Goal: Information Seeking & Learning: Learn about a topic

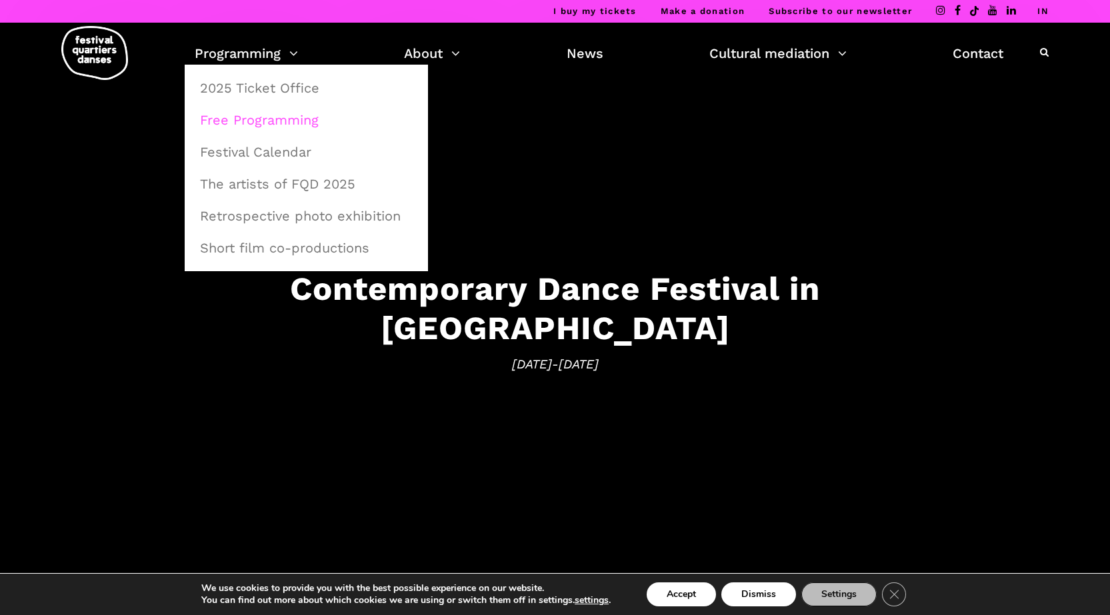
click at [271, 121] on font "Free Programming" at bounding box center [259, 120] width 119 height 16
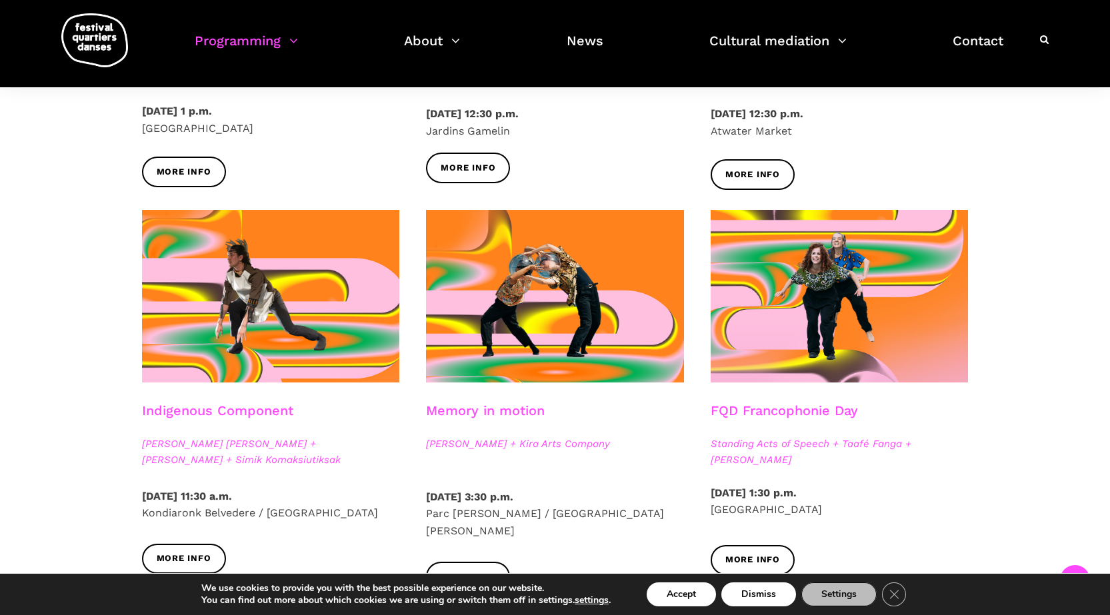
scroll to position [600, 0]
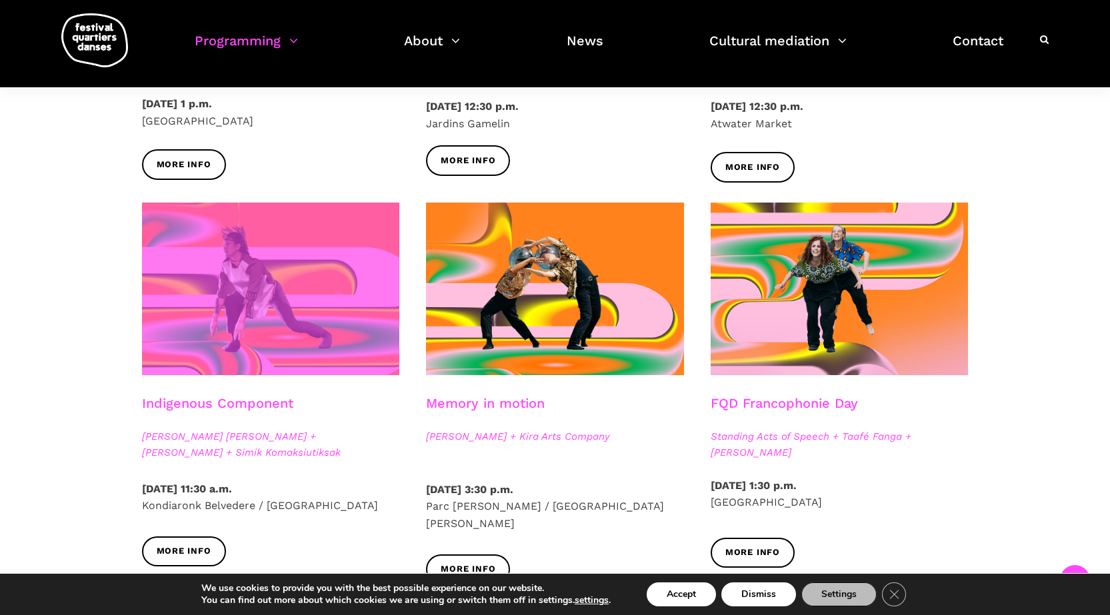
click at [255, 284] on span at bounding box center [271, 289] width 258 height 173
